Goal: Task Accomplishment & Management: Complete application form

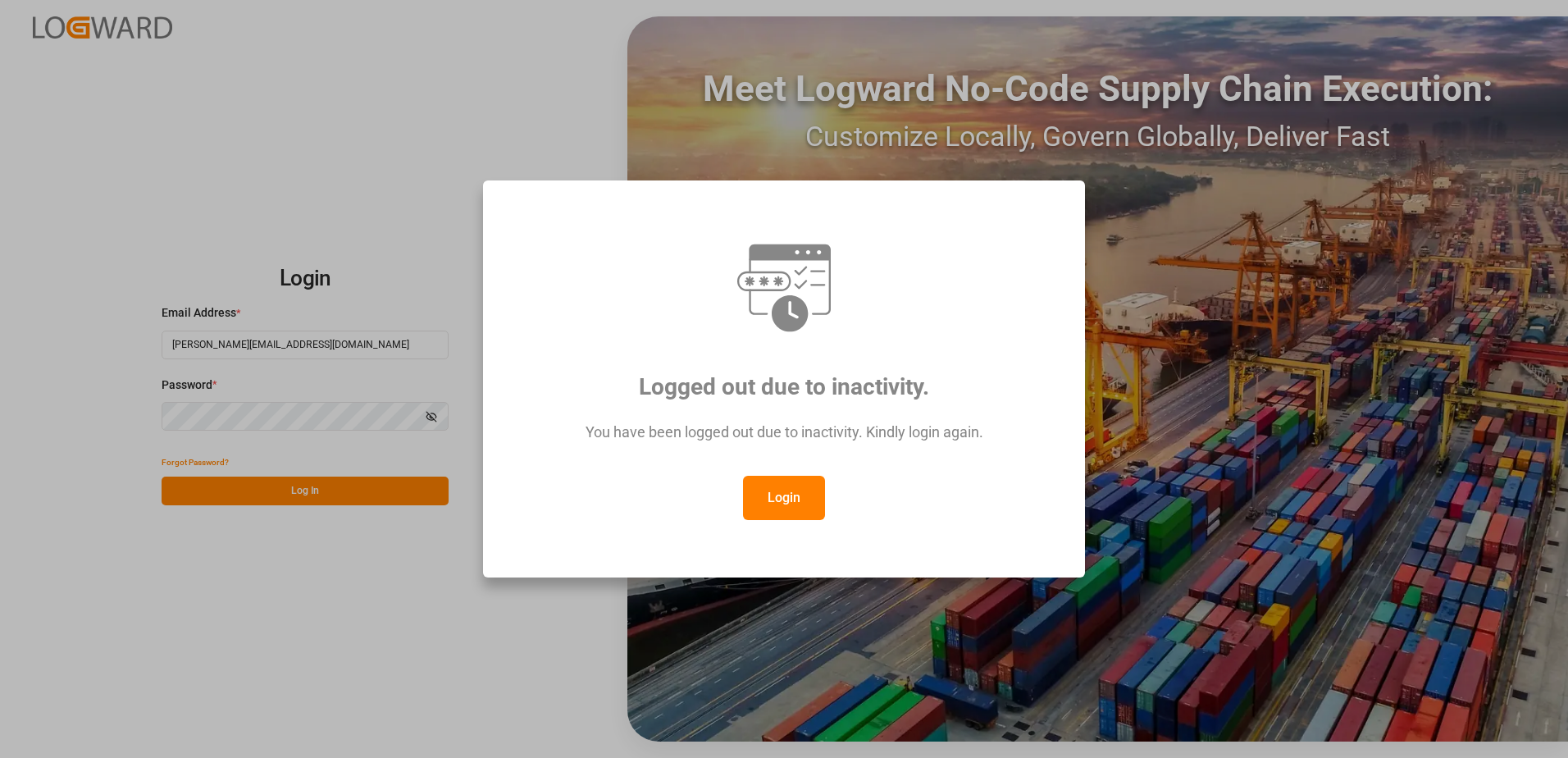
click at [784, 494] on button "Login" at bounding box center [784, 497] width 82 height 44
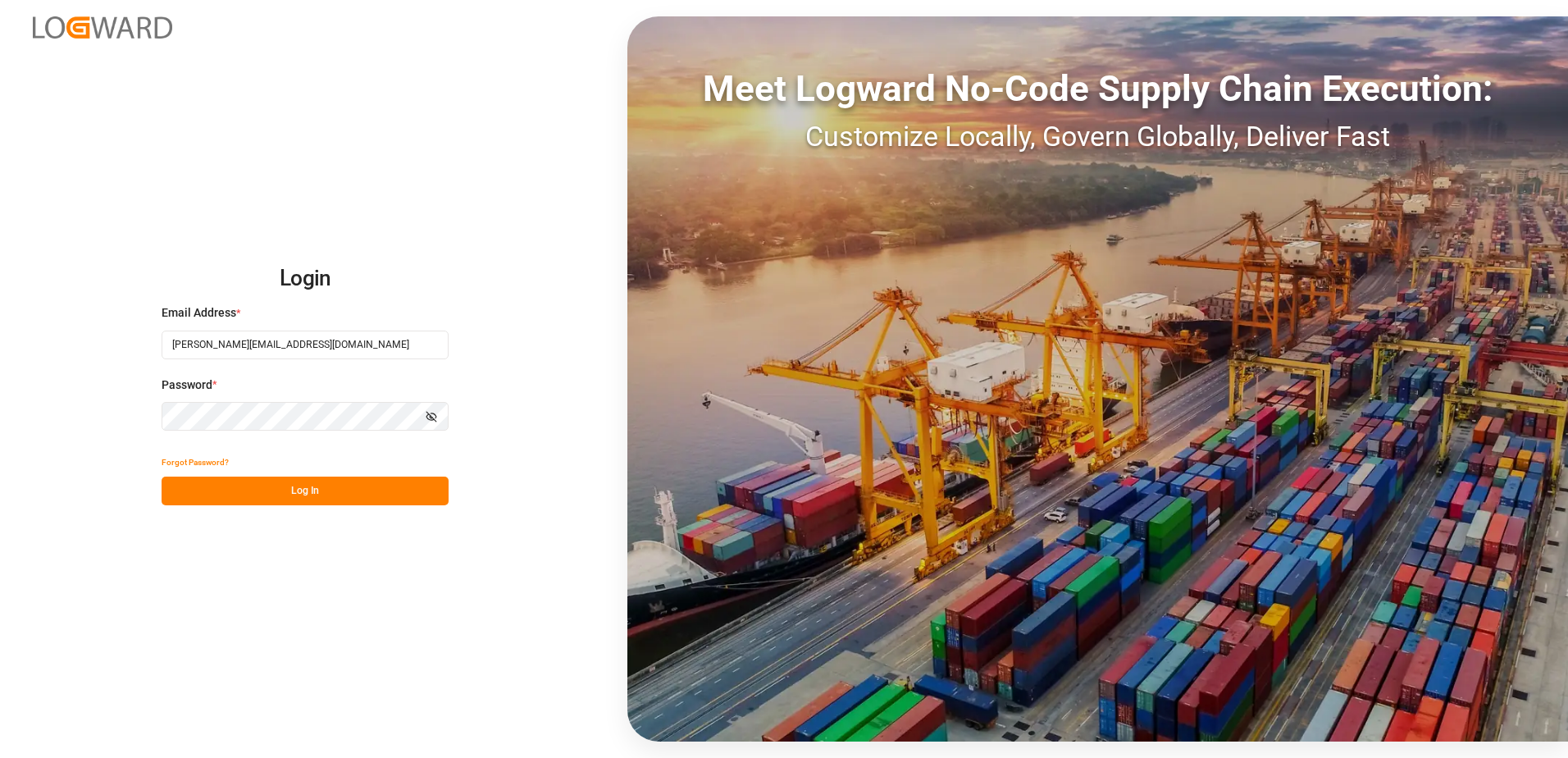
click at [371, 494] on button "Log In" at bounding box center [305, 490] width 287 height 29
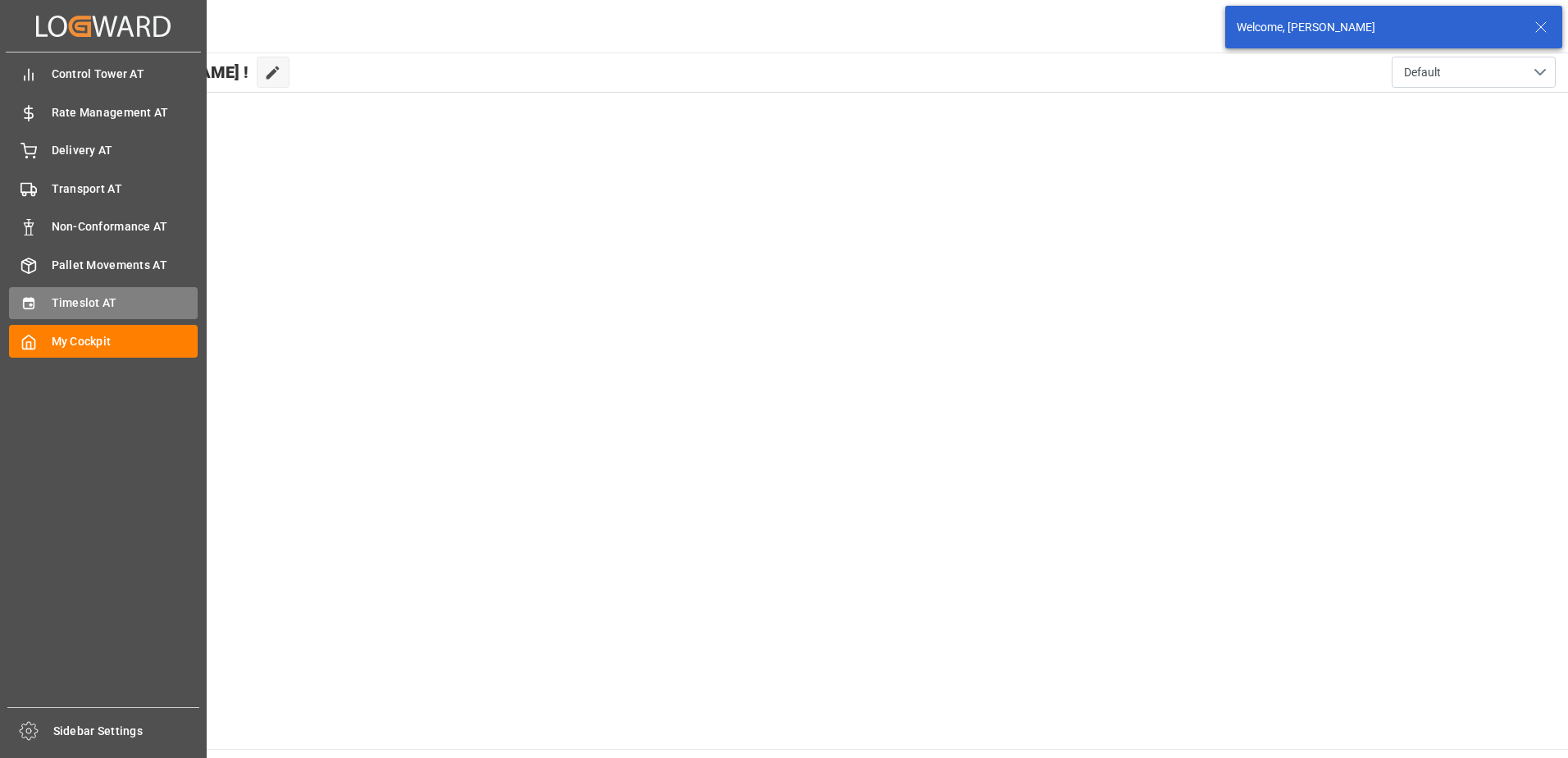
click at [50, 304] on div "Timeslot AT Timeslot AT" at bounding box center [103, 303] width 189 height 32
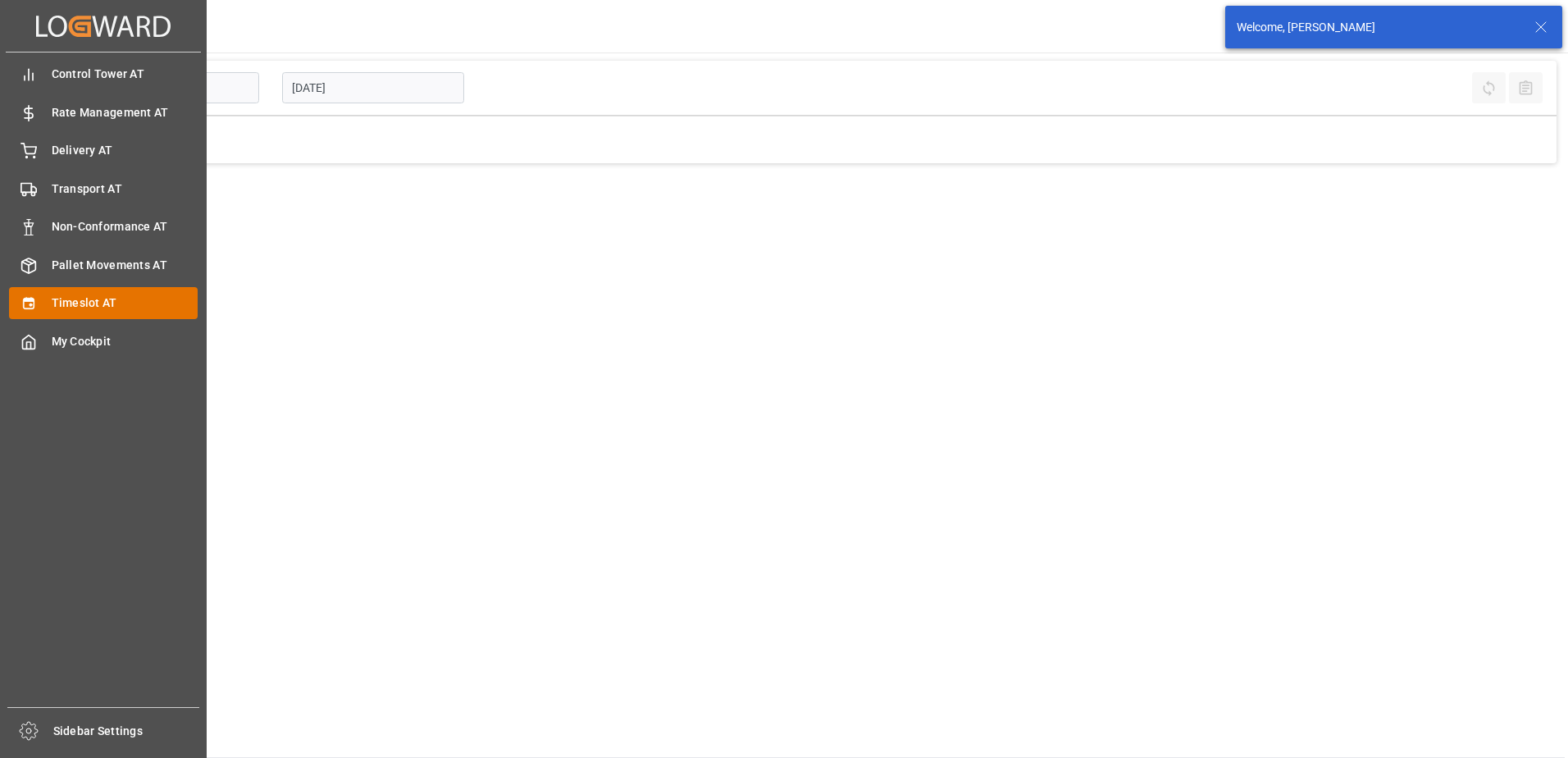
type input "Inbound AT"
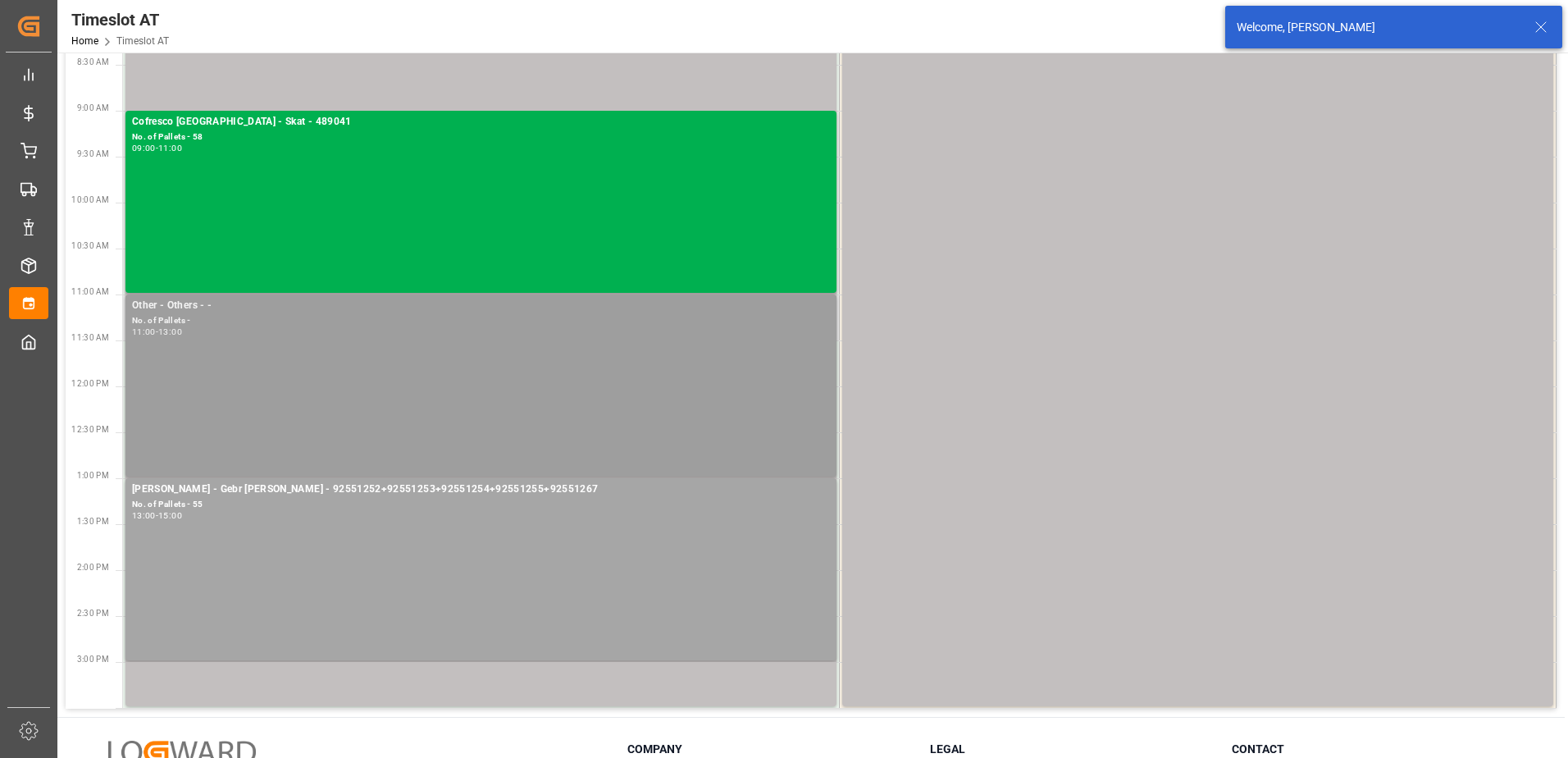
scroll to position [329, 0]
